Goal: Contribute content

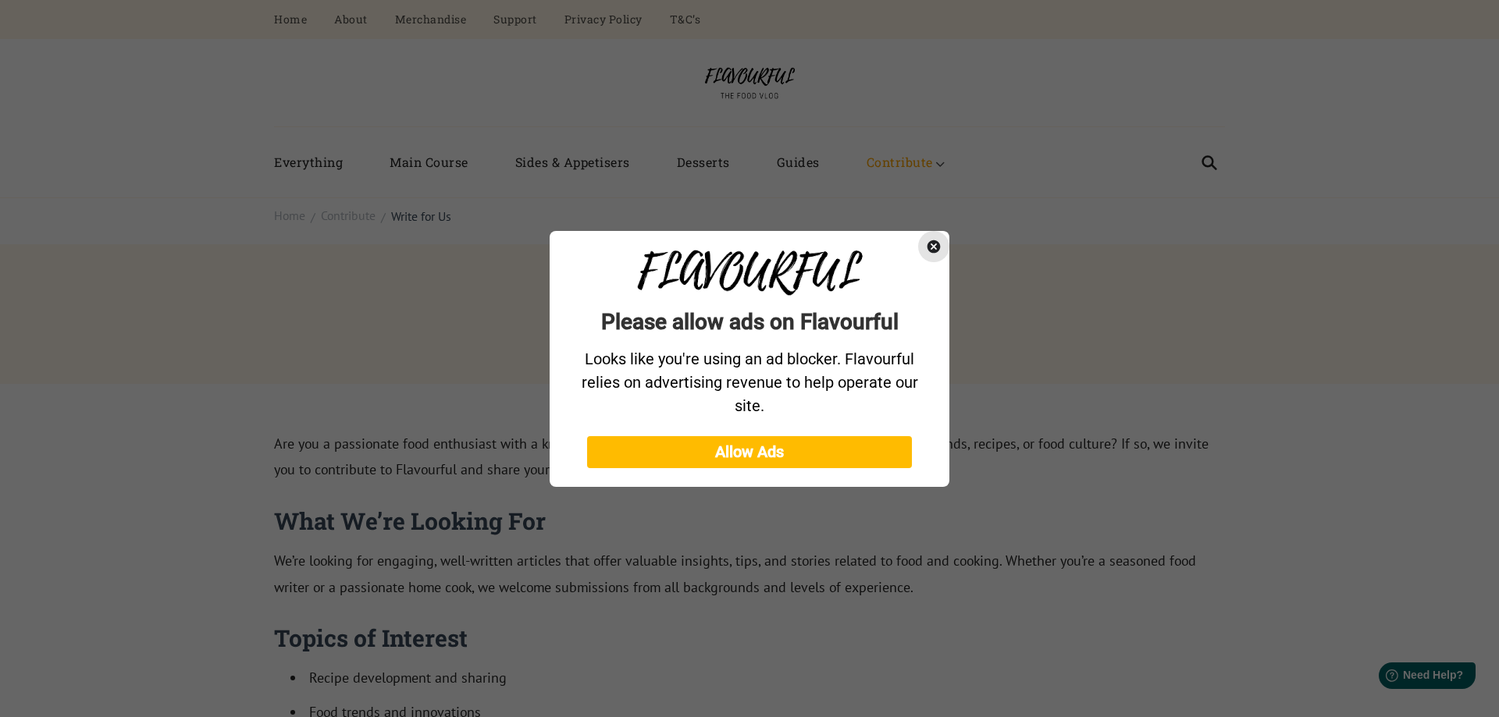
click at [936, 251] on icon "Close" at bounding box center [933, 246] width 13 height 13
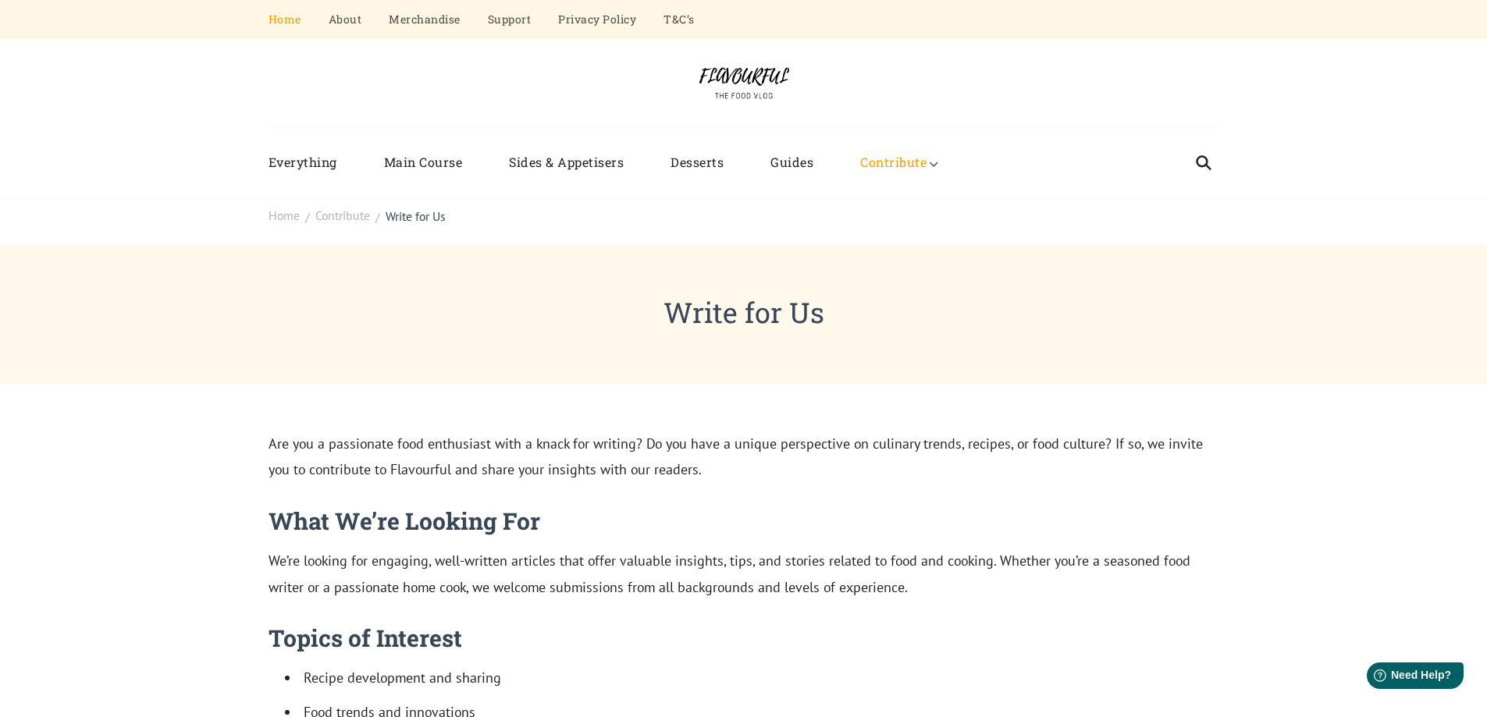
click at [279, 20] on link "Home" at bounding box center [285, 19] width 33 height 39
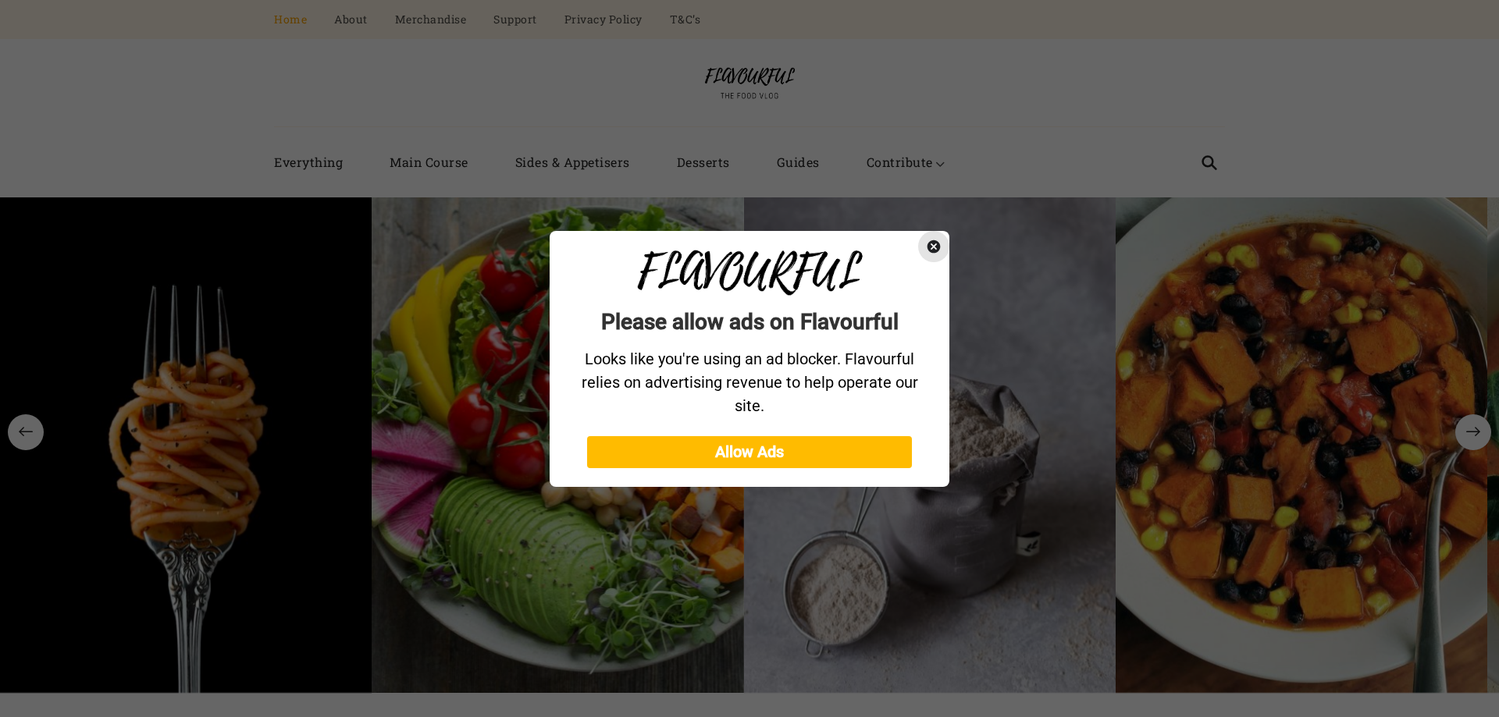
click at [941, 250] on icon "Close" at bounding box center [934, 247] width 16 height 16
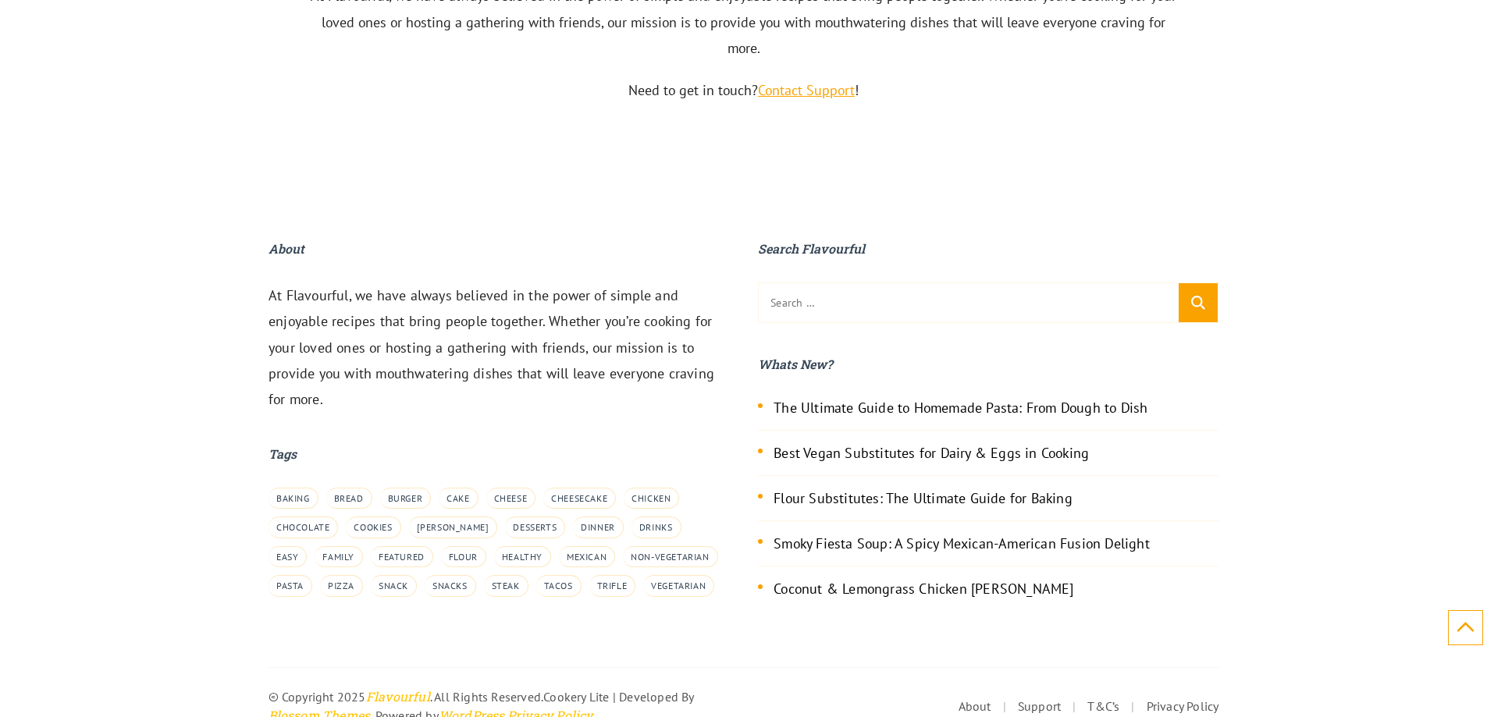
scroll to position [4880, 0]
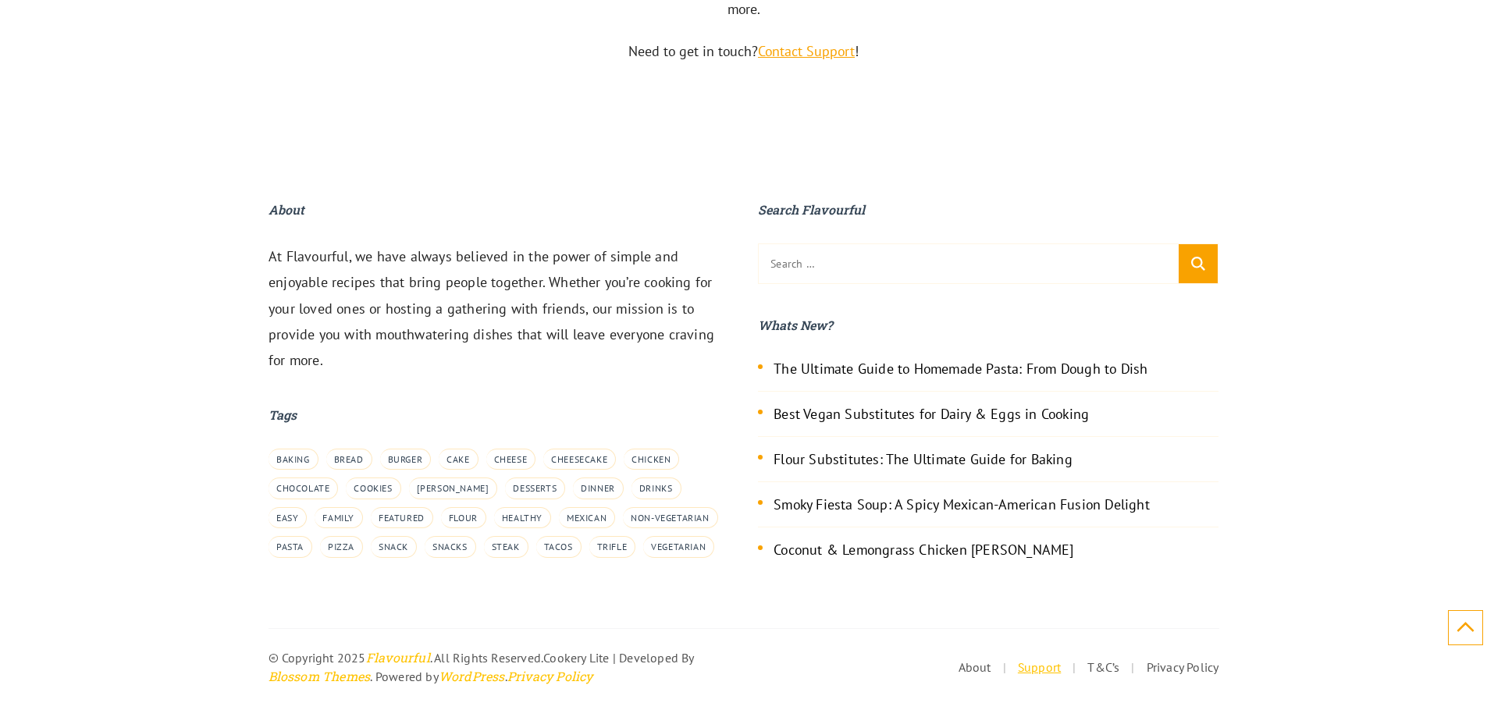
click at [1038, 669] on link "Support" at bounding box center [1039, 668] width 43 height 16
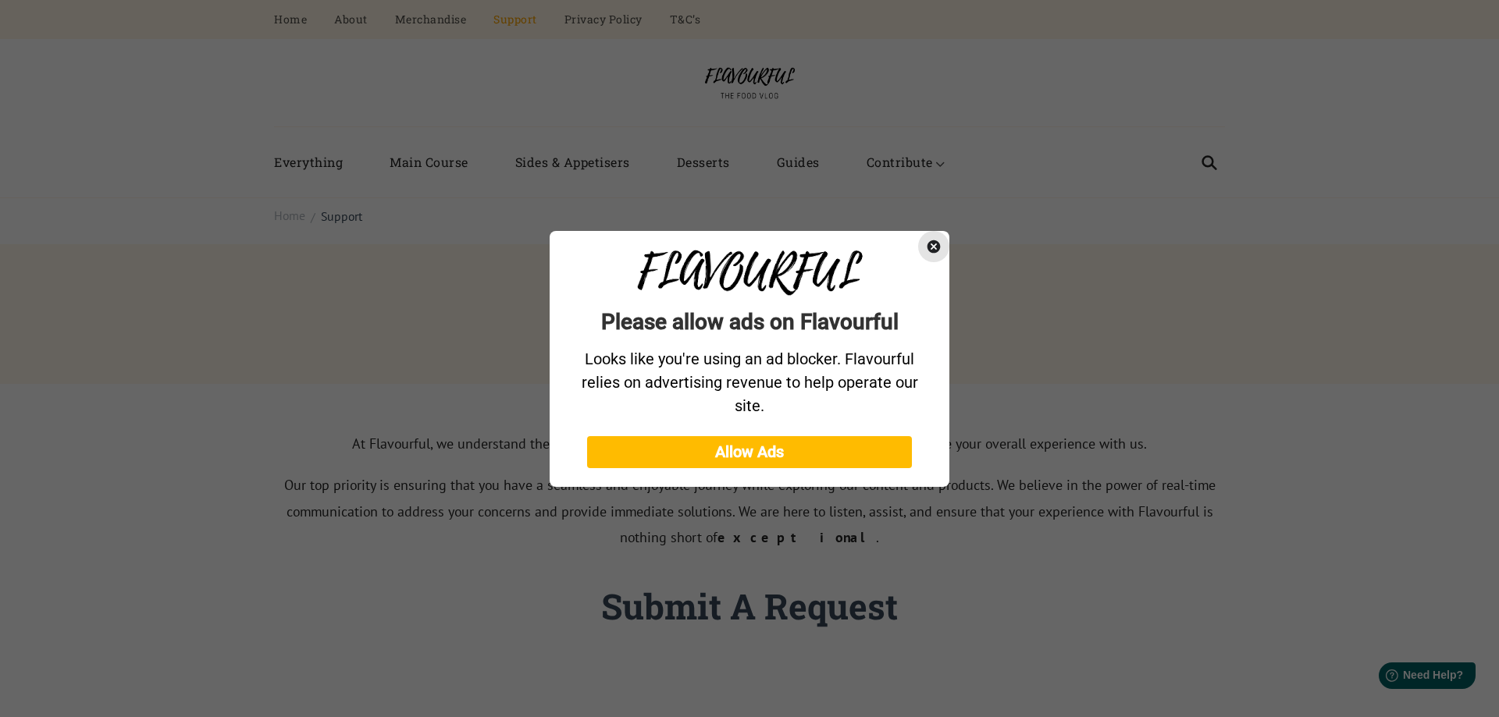
click at [938, 242] on icon "Close" at bounding box center [933, 246] width 13 height 13
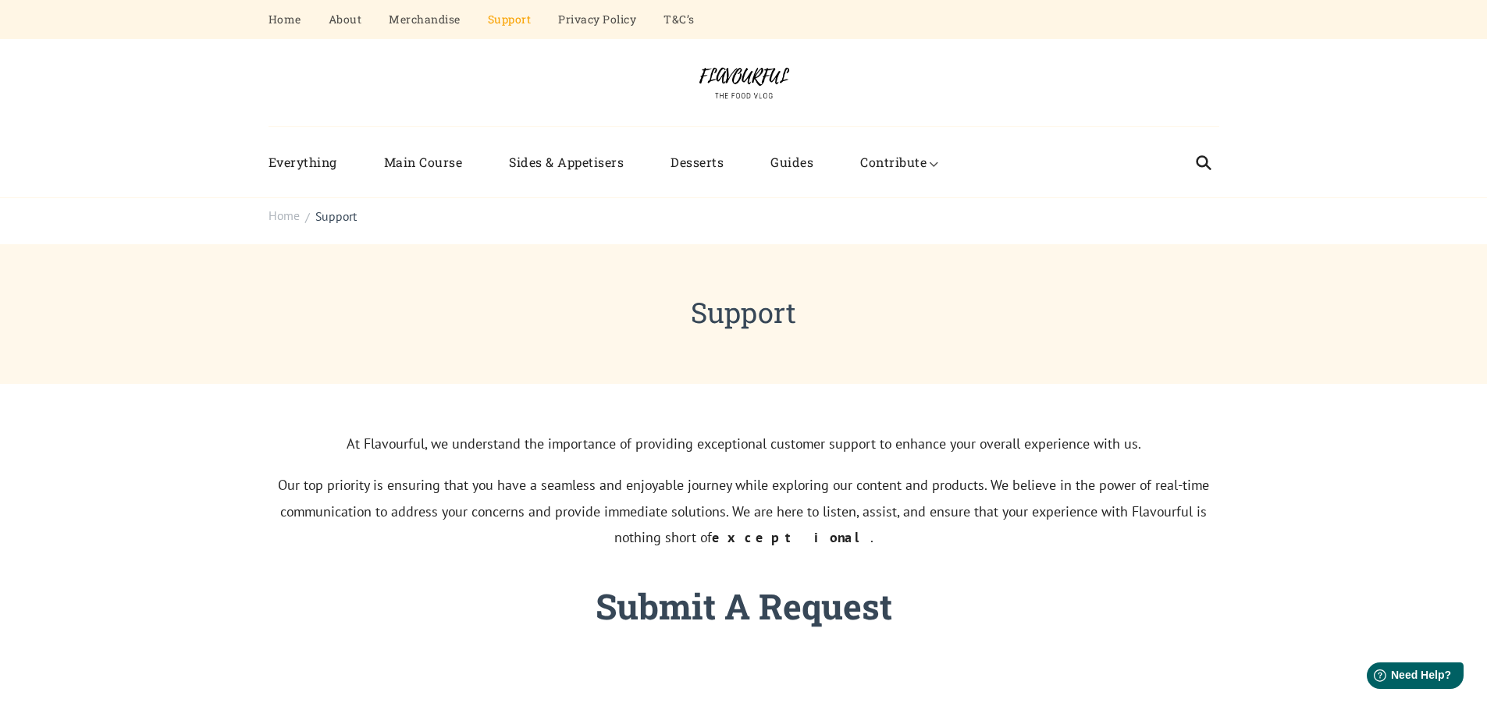
click at [1376, 178] on div "Menu Everything Main Course Sides & Appetisers Desserts Guides Contribute Submi…" at bounding box center [743, 162] width 1487 height 71
click at [861, 244] on link "Write for Us" at bounding box center [861, 248] width 180 height 44
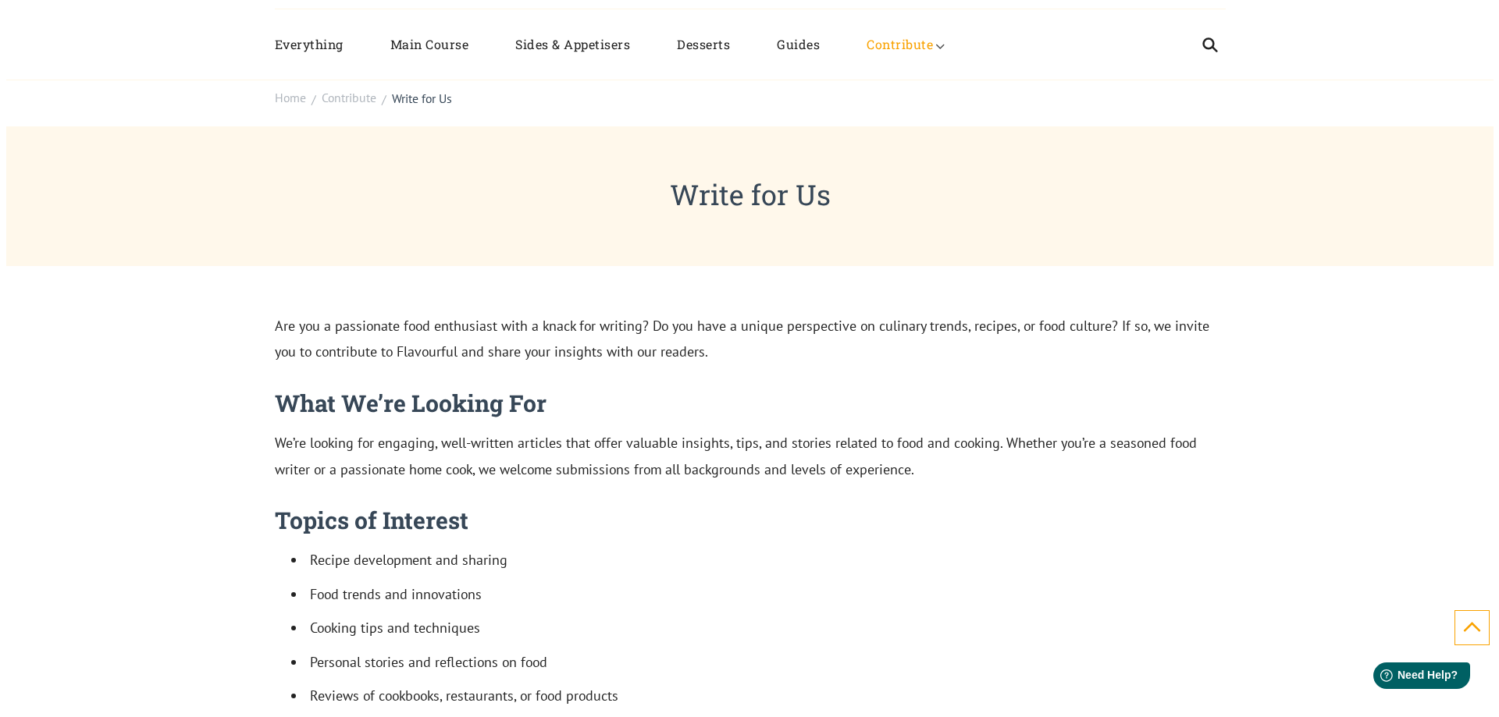
scroll to position [390, 0]
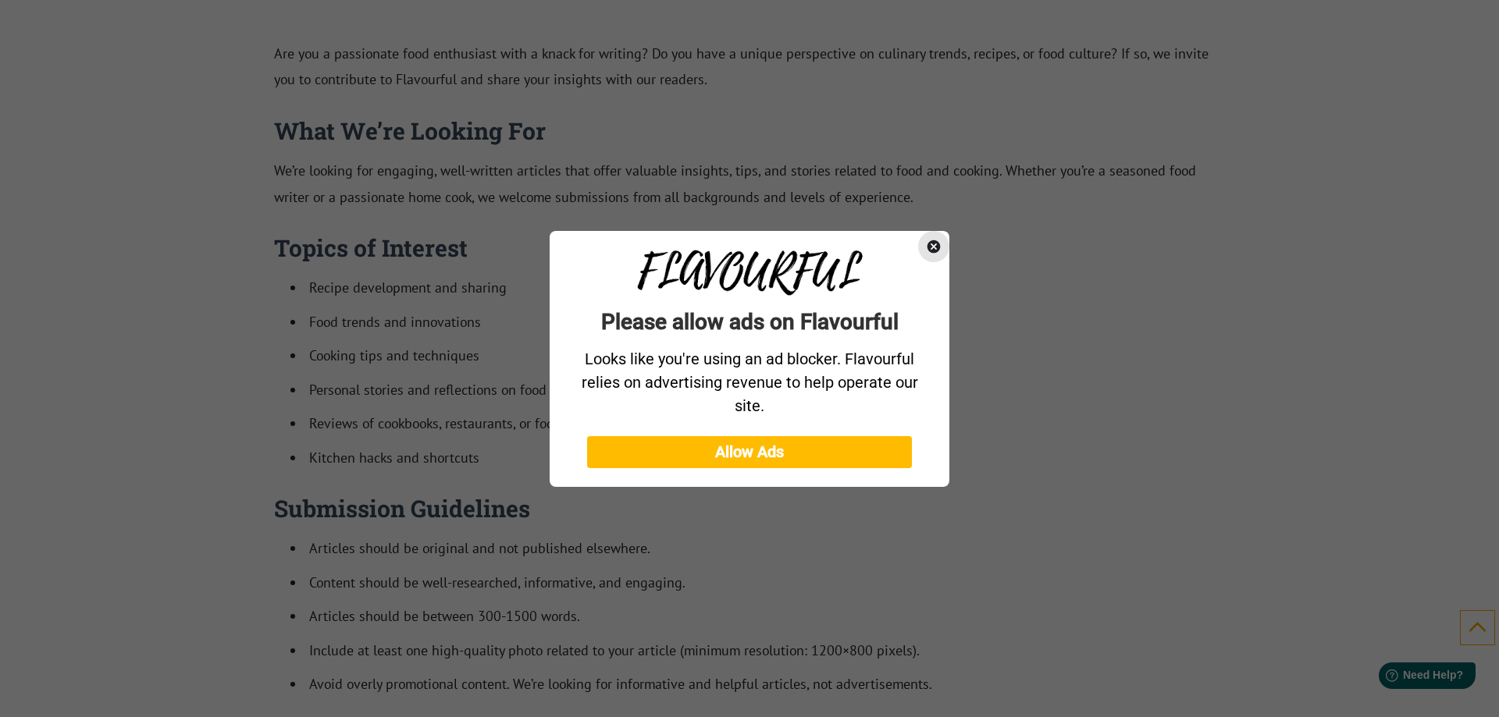
click at [936, 241] on icon "Close" at bounding box center [933, 246] width 13 height 13
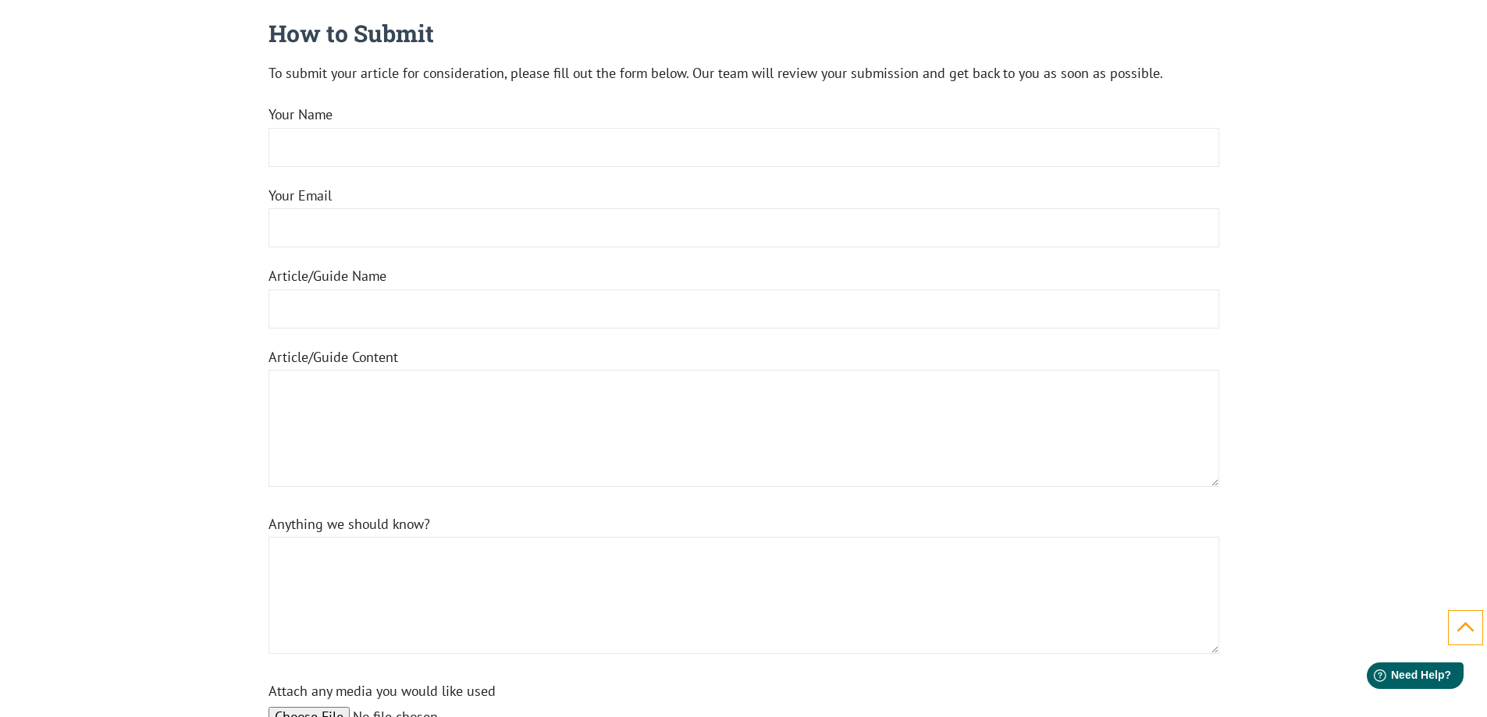
scroll to position [1171, 0]
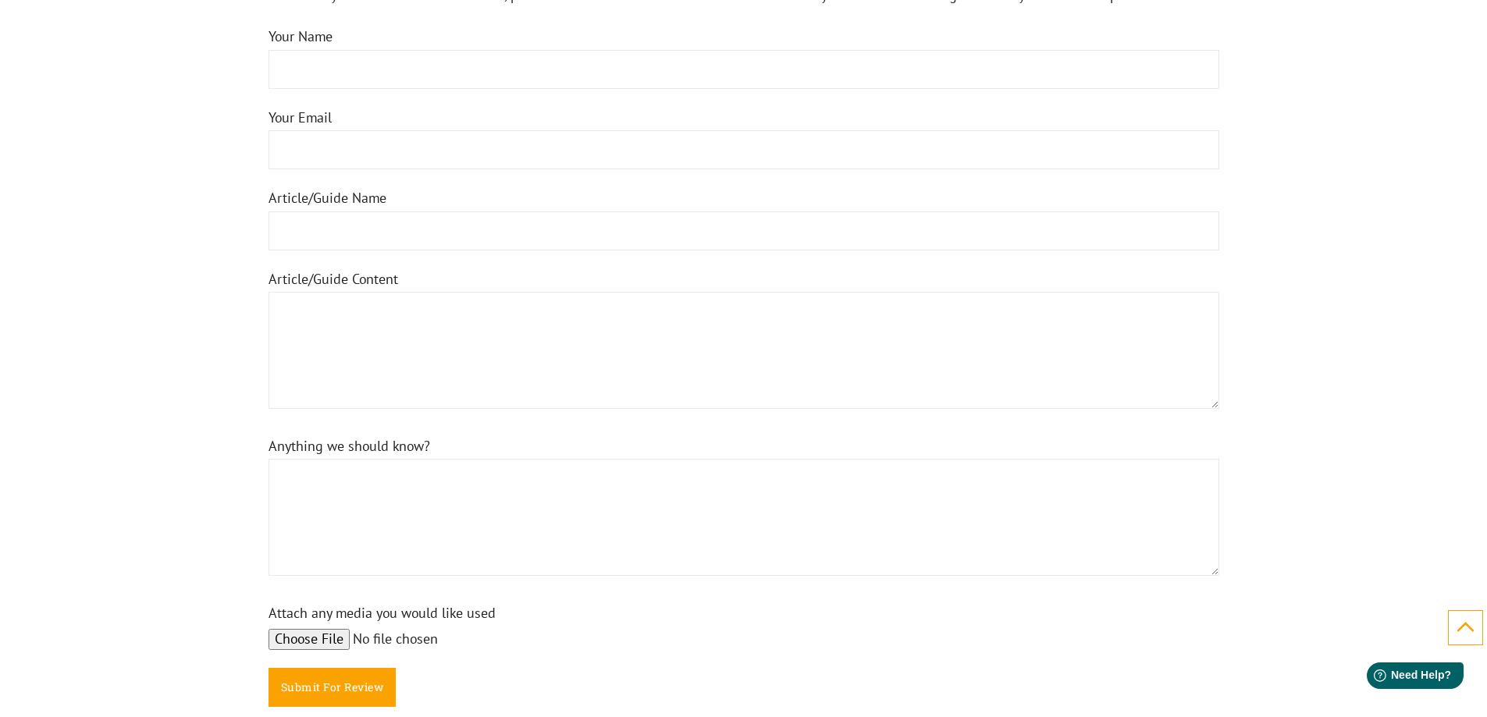
click at [474, 155] on input "Your Email" at bounding box center [744, 149] width 951 height 39
click at [570, 236] on input "Article/Guide Name" at bounding box center [744, 231] width 951 height 39
click at [561, 322] on textarea "Article/Guide Content" at bounding box center [744, 350] width 951 height 117
click at [614, 537] on textarea "Anything we should know?" at bounding box center [744, 517] width 951 height 117
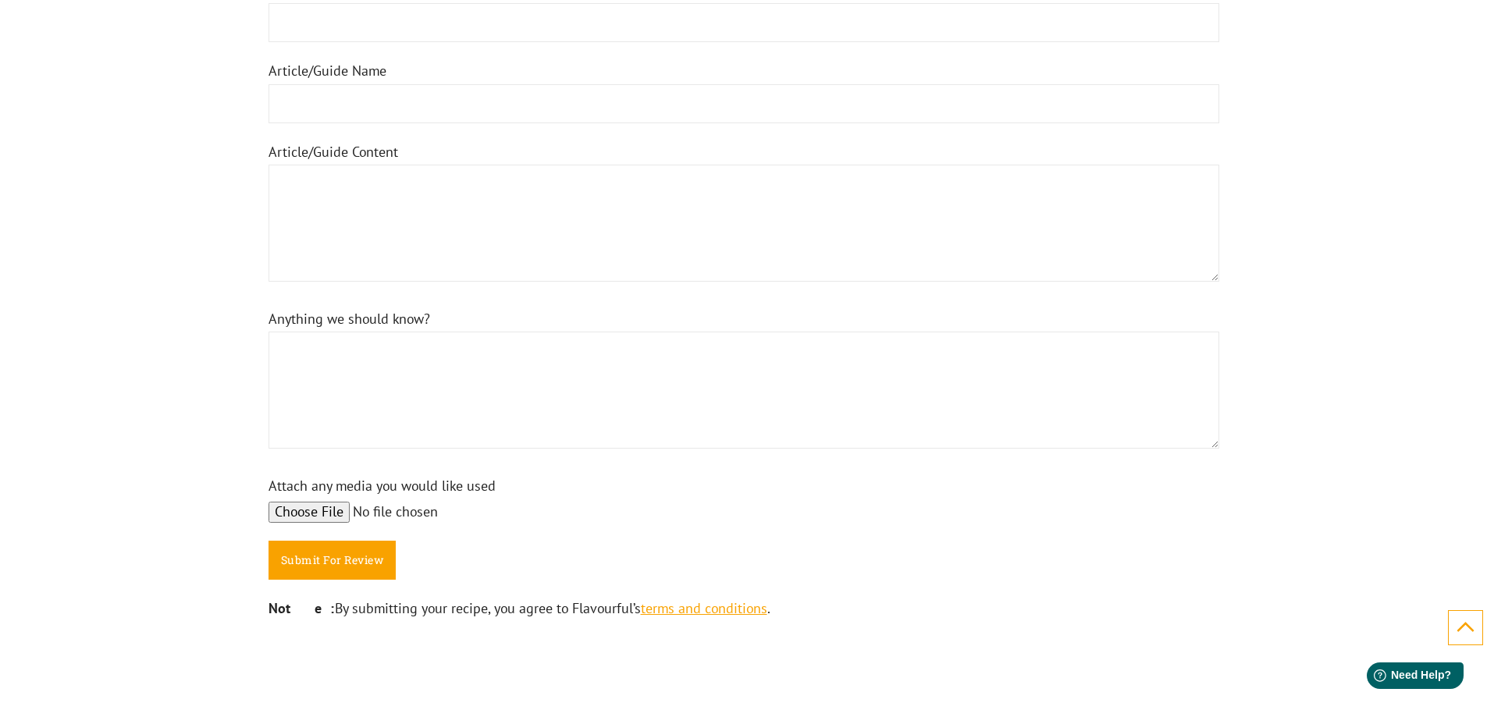
scroll to position [1405, 0]
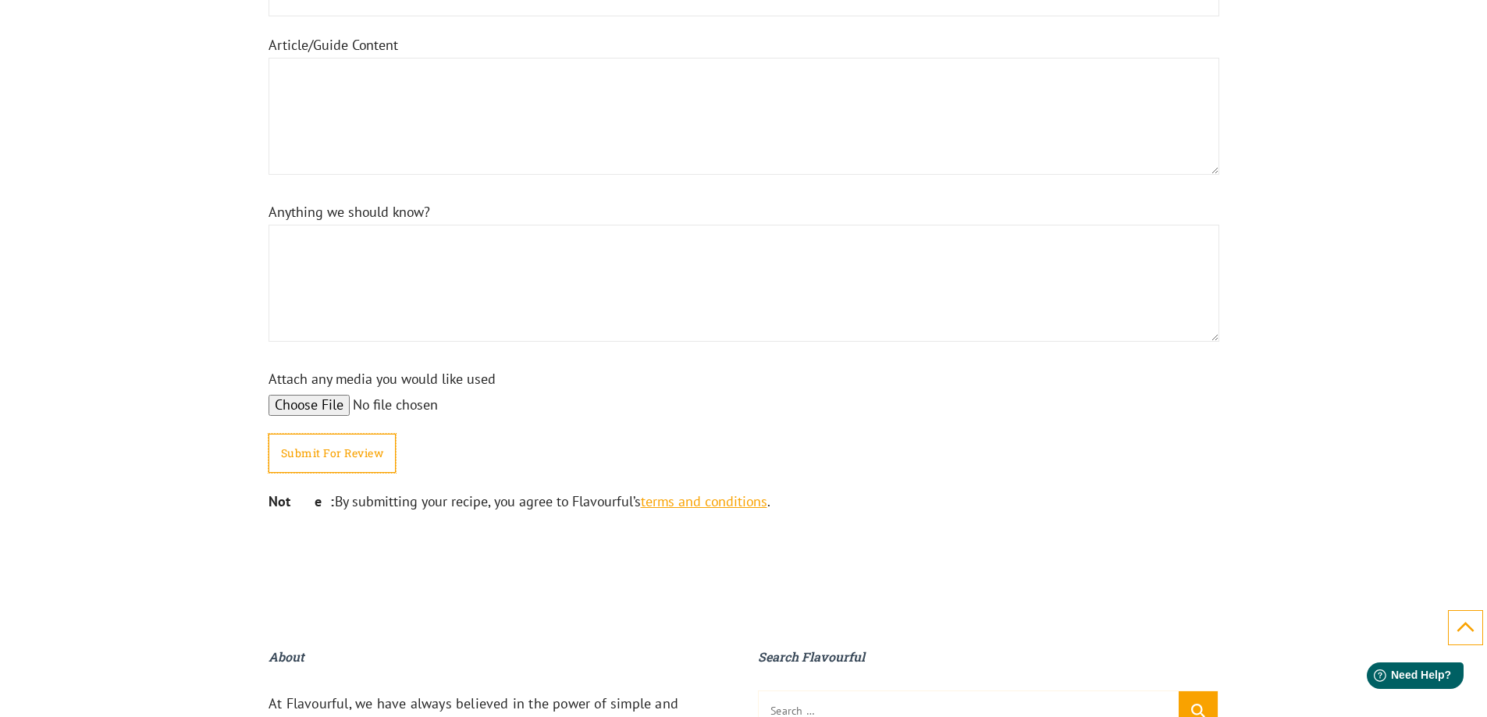
click at [377, 461] on input "Submit For Review" at bounding box center [333, 453] width 128 height 39
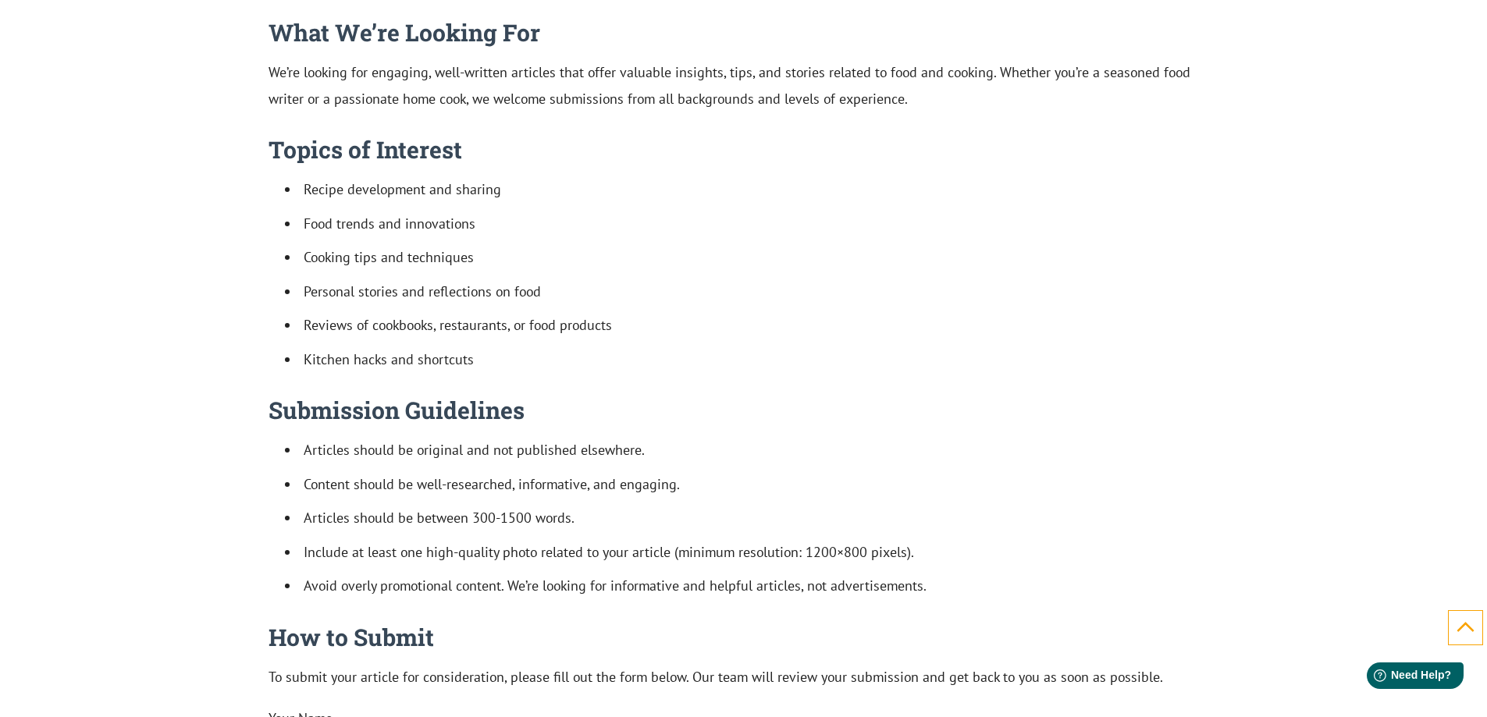
scroll to position [0, 0]
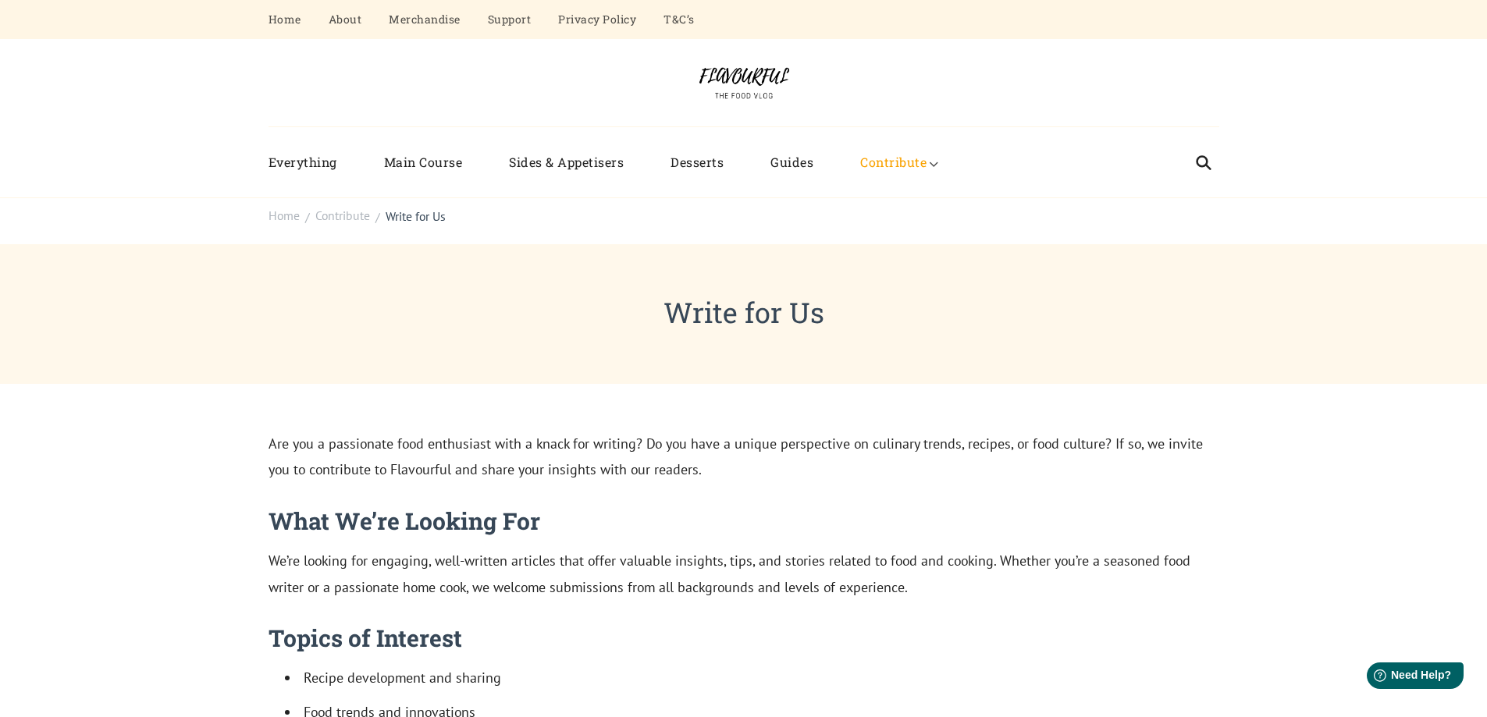
click at [1299, 112] on div "Flavourful The Food Vlog" at bounding box center [743, 83] width 1487 height 88
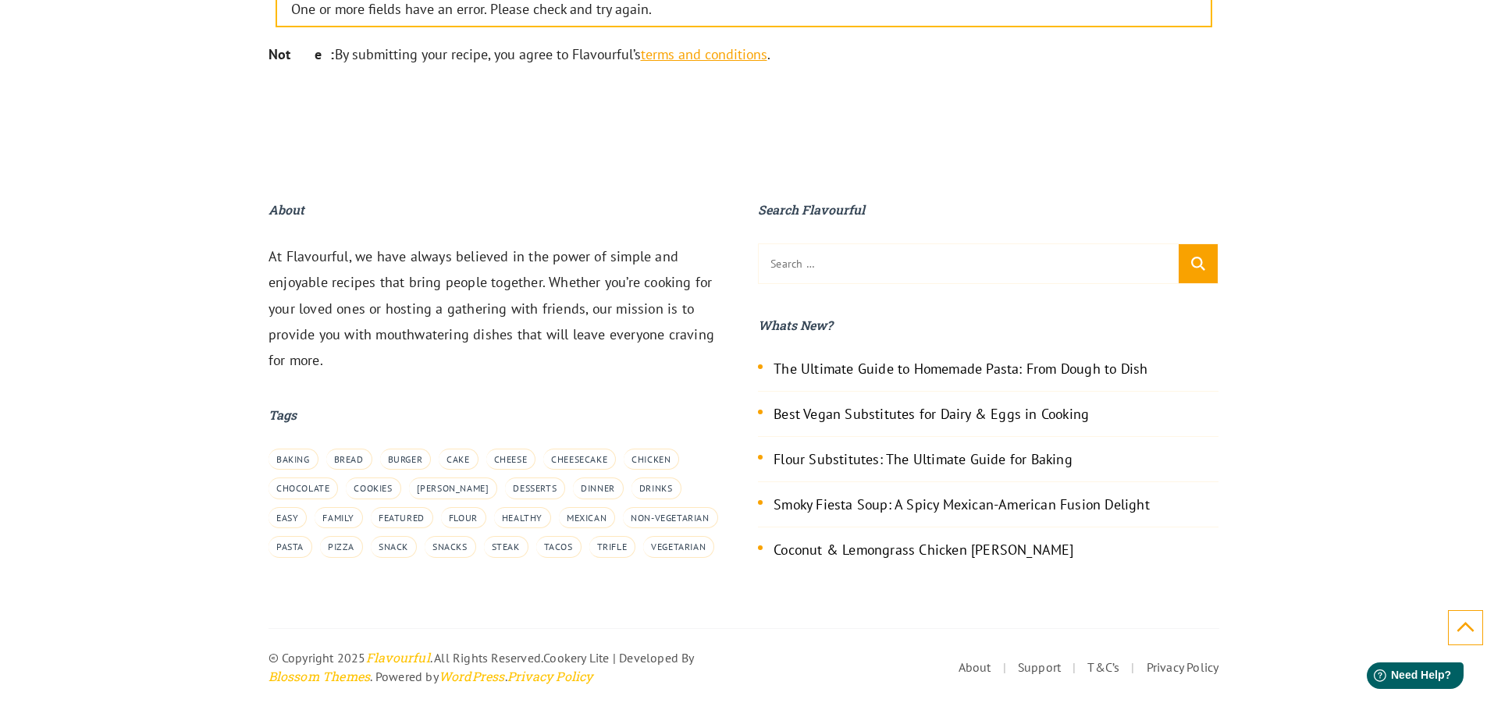
click at [949, 668] on div "About Support T&C’s Privacy Policy" at bounding box center [981, 667] width 475 height 27
click at [962, 669] on link "About" at bounding box center [975, 668] width 33 height 16
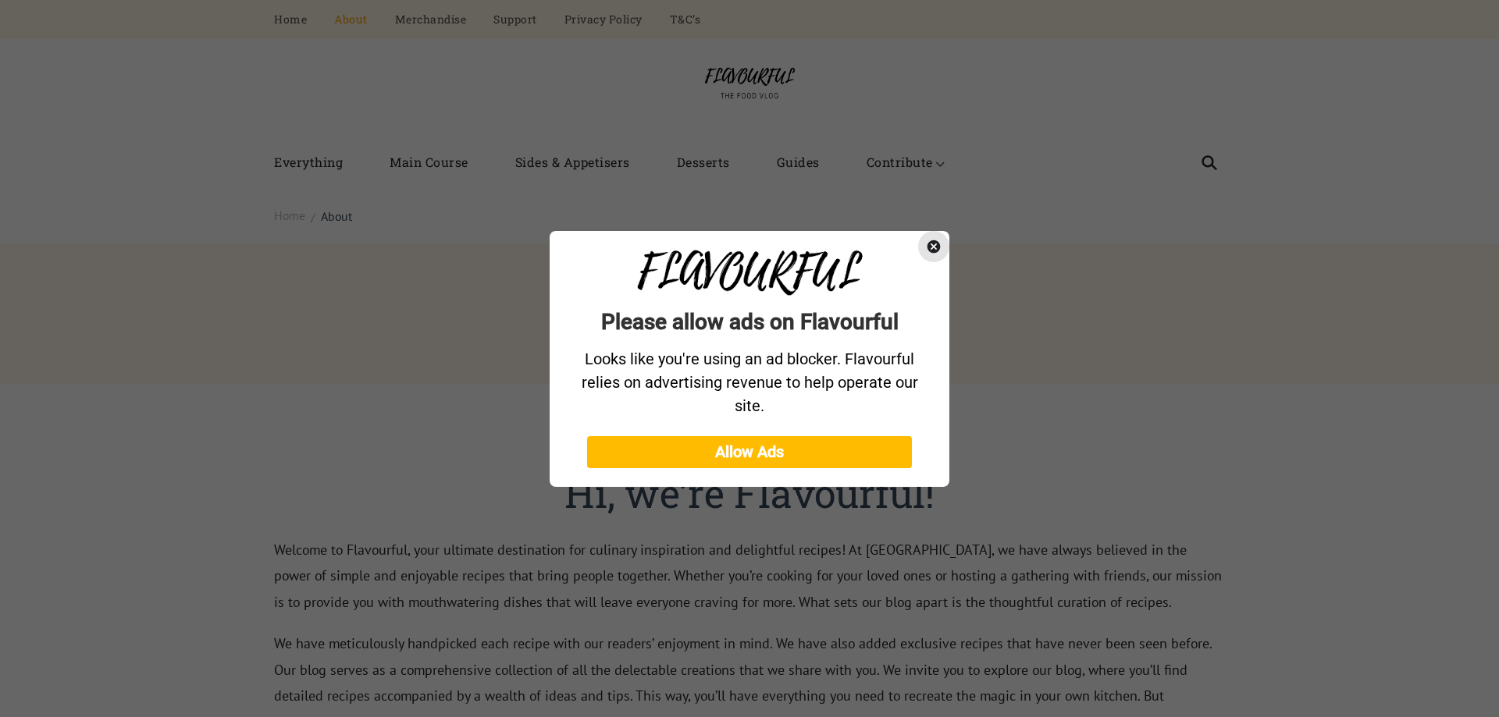
click at [930, 248] on icon "Close" at bounding box center [933, 246] width 13 height 13
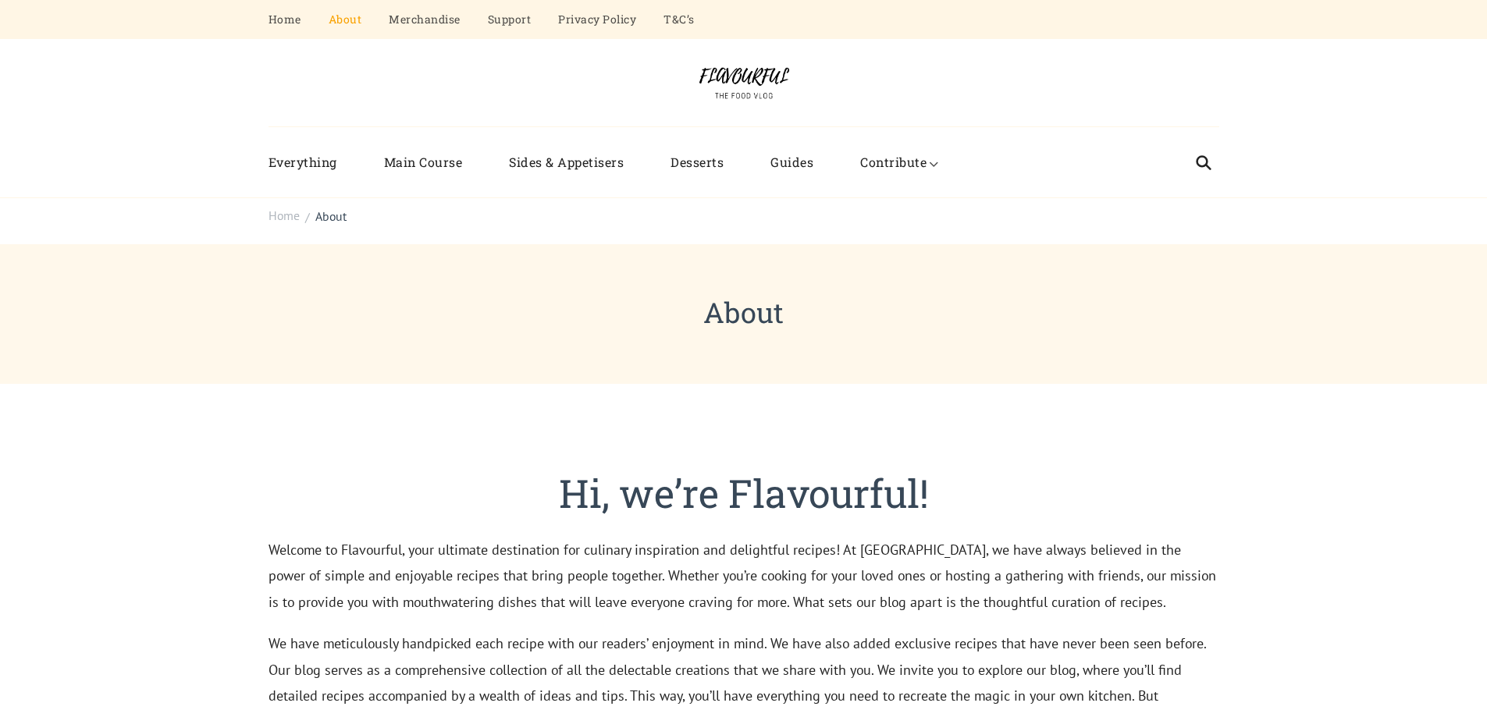
drag, startPoint x: 1315, startPoint y: 152, endPoint x: 1333, endPoint y: 144, distance: 19.9
click at [1315, 152] on div "Menu Everything Main Course Sides & Appetisers Desserts Guides Contribute Submi…" at bounding box center [743, 162] width 1487 height 71
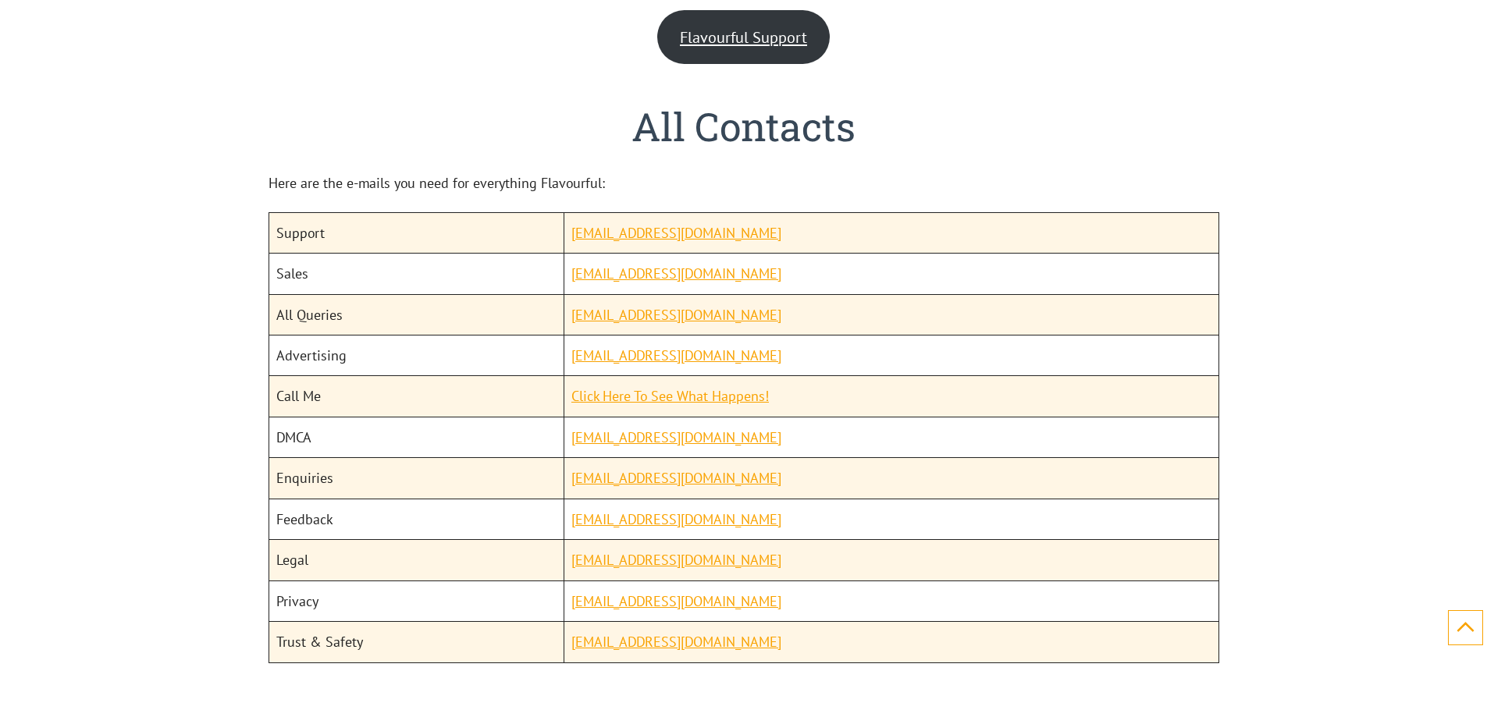
scroll to position [1892, 0]
